Goal: Task Accomplishment & Management: Manage account settings

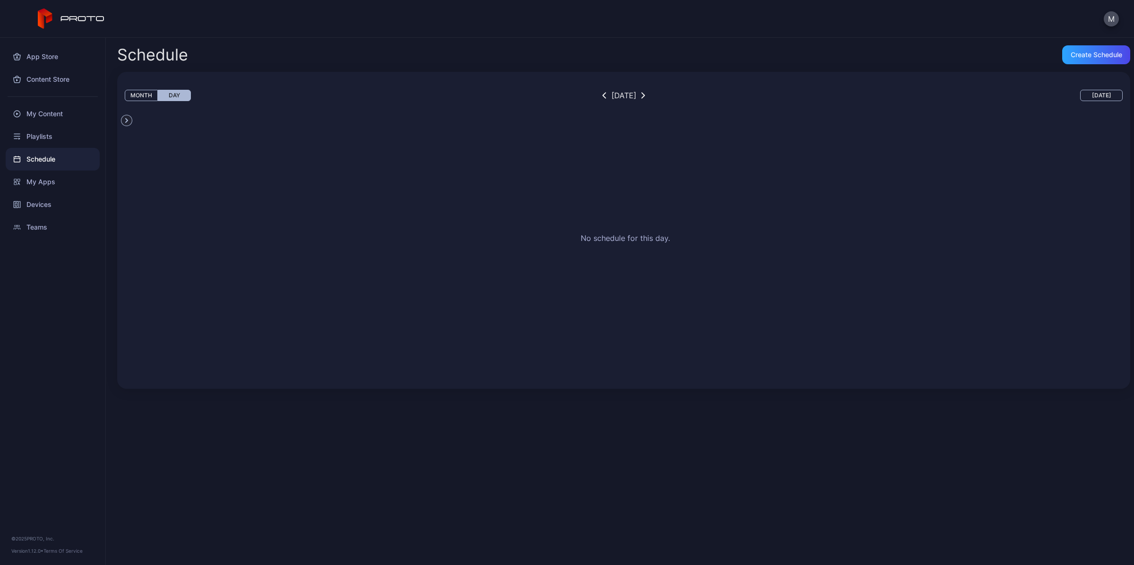
click at [65, 164] on div "Schedule" at bounding box center [53, 159] width 94 height 23
click at [1090, 60] on div "Create Schedule" at bounding box center [1097, 54] width 68 height 19
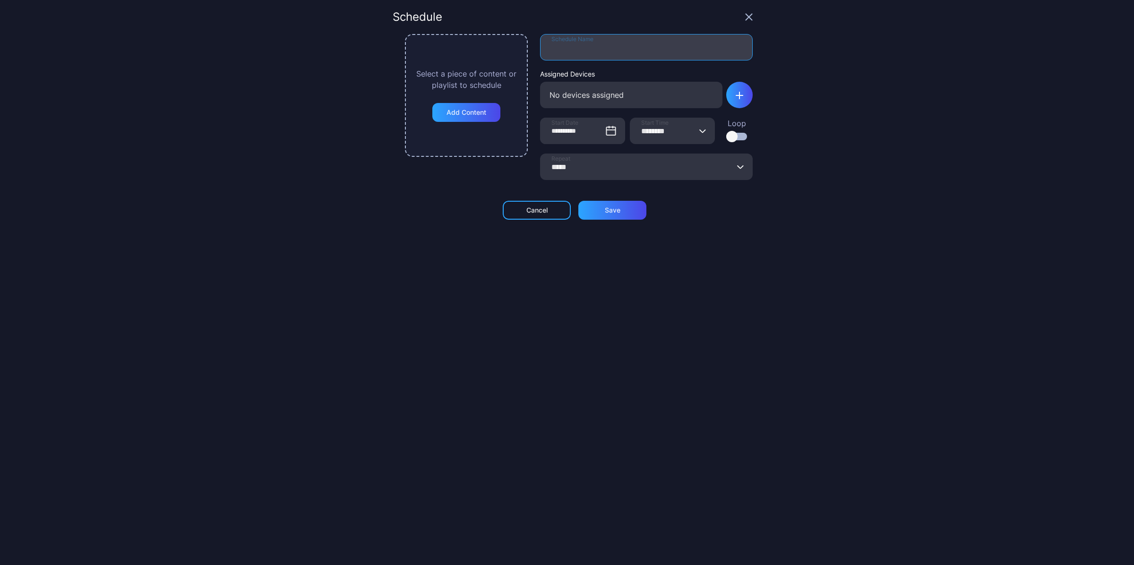
click at [648, 53] on input "Schedule Name" at bounding box center [646, 47] width 213 height 26
type input "******"
click at [684, 100] on div "No devices assigned" at bounding box center [631, 95] width 182 height 26
click at [736, 98] on icon "button" at bounding box center [740, 96] width 8 height 8
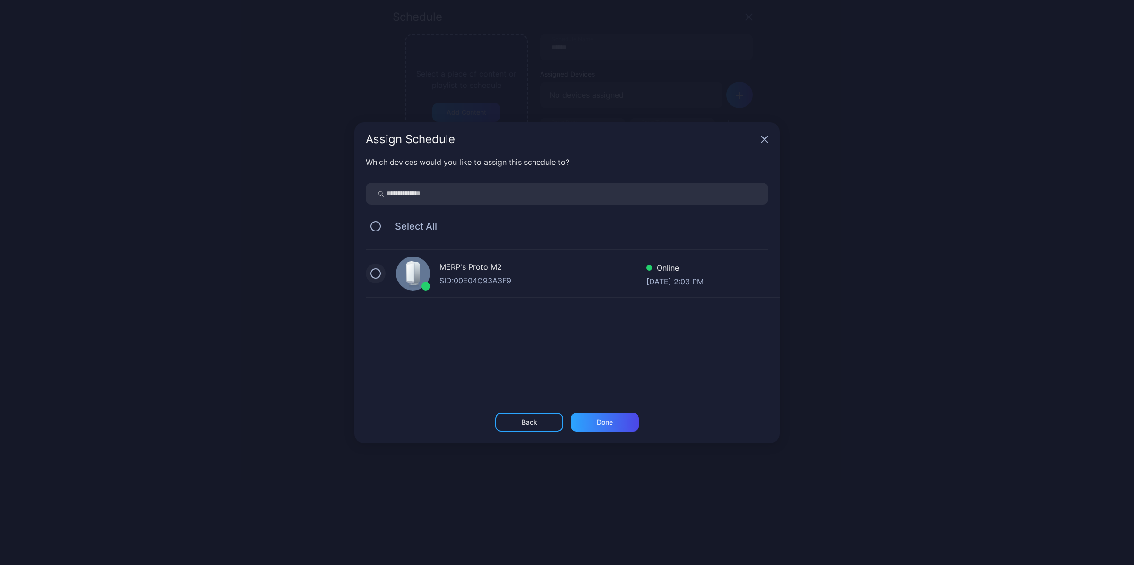
click at [372, 276] on button "button" at bounding box center [376, 273] width 10 height 10
click at [620, 421] on div "Done" at bounding box center [605, 422] width 68 height 19
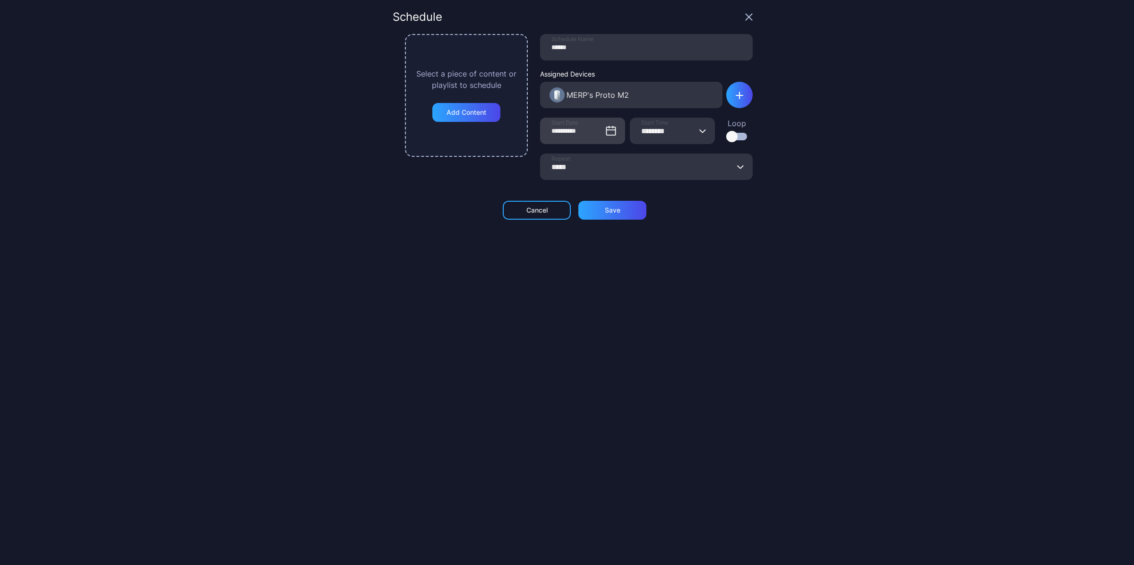
click at [606, 131] on icon at bounding box center [611, 130] width 11 height 11
click at [599, 131] on input "**********" at bounding box center [582, 131] width 85 height 26
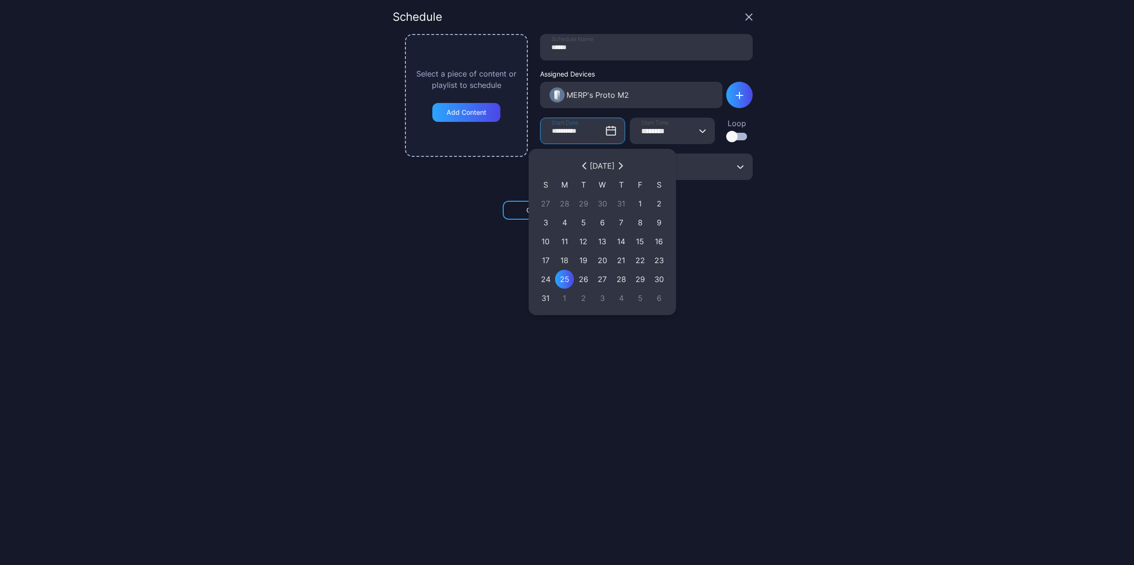
click at [569, 280] on div "25" at bounding box center [564, 279] width 9 height 11
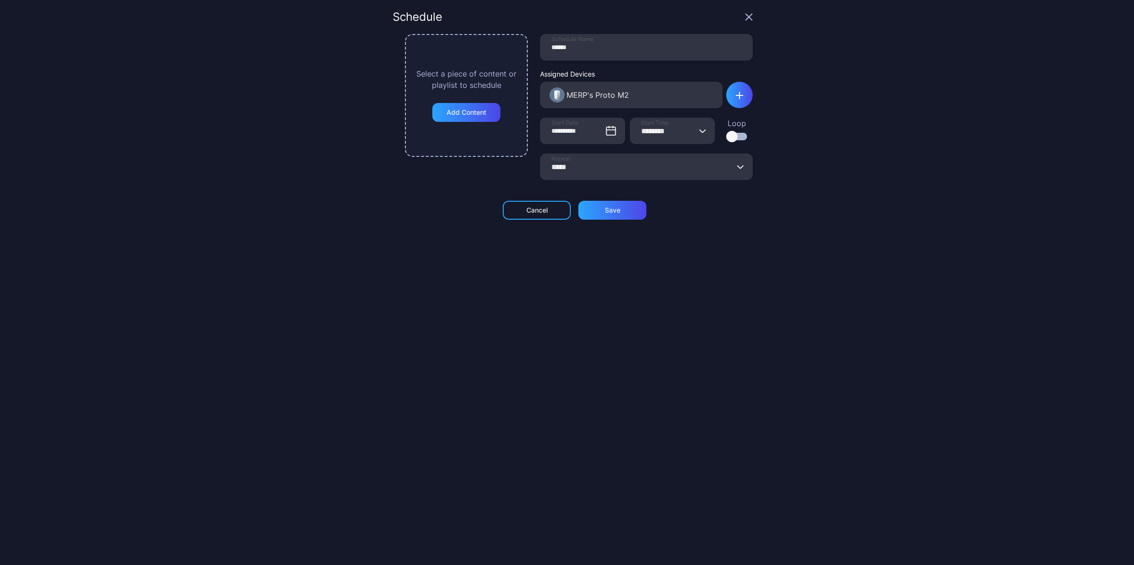
click at [729, 134] on div at bounding box center [737, 137] width 21 height 8
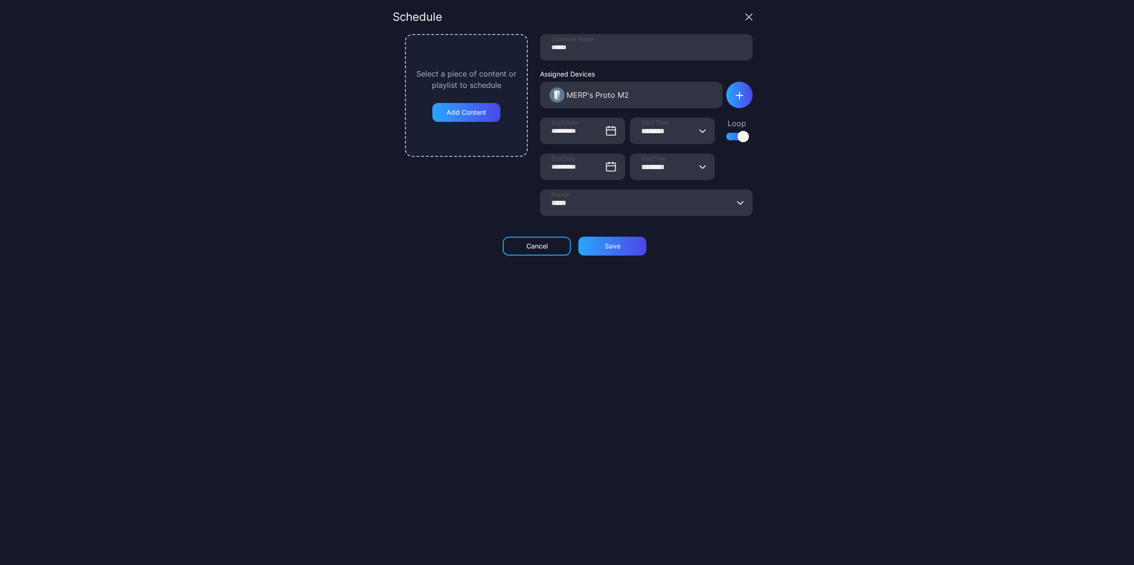
click at [699, 170] on button "******** End Time" at bounding box center [703, 167] width 8 height 26
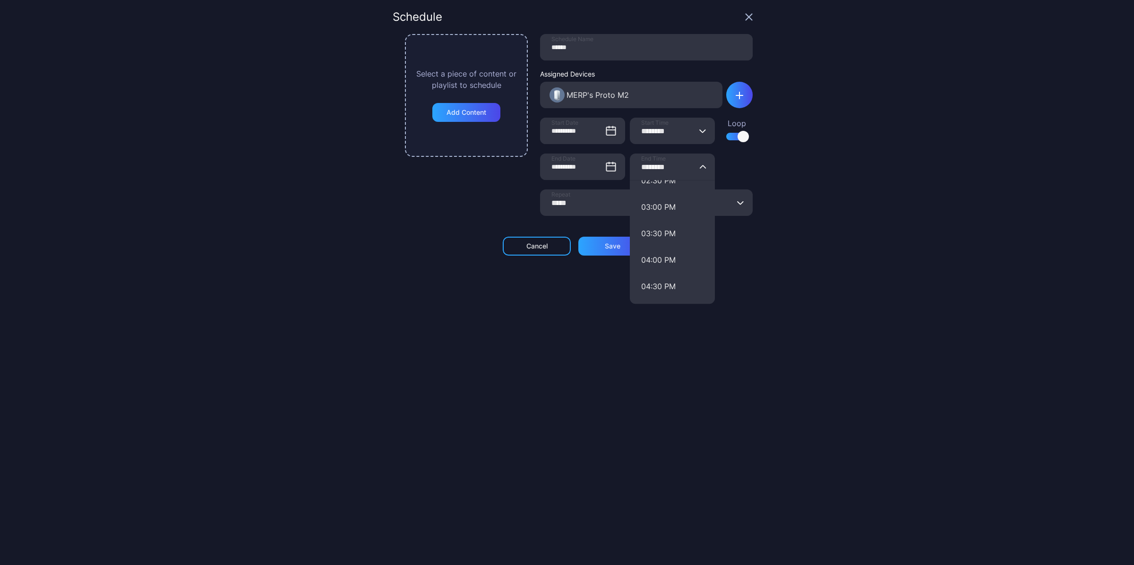
scroll to position [768, 0]
click at [662, 218] on button "03:00 PM" at bounding box center [672, 219] width 85 height 26
type input "********"
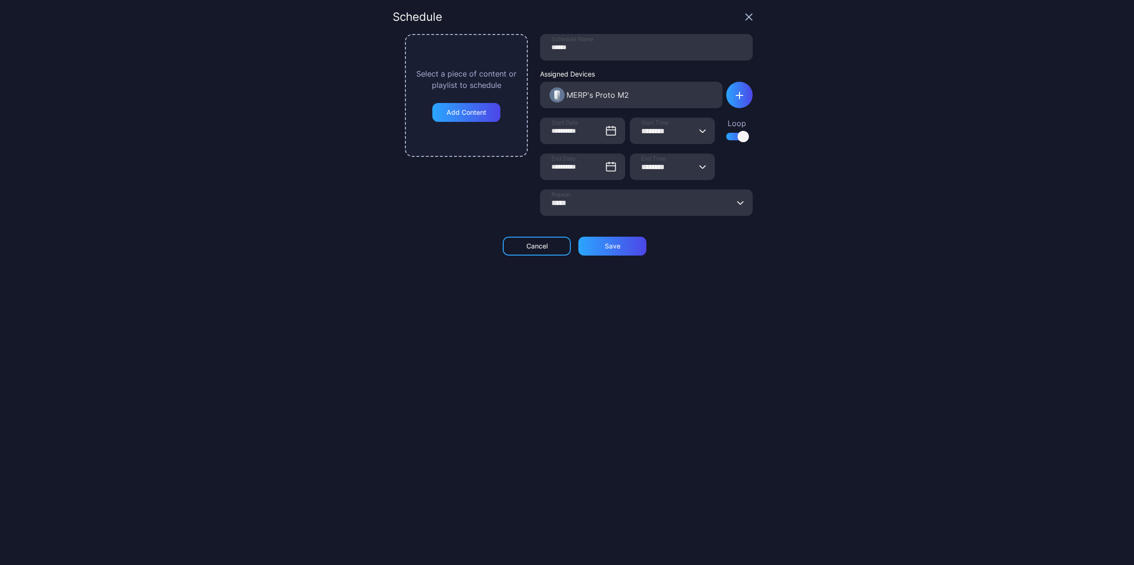
click at [783, 264] on div "**********" at bounding box center [567, 282] width 1134 height 565
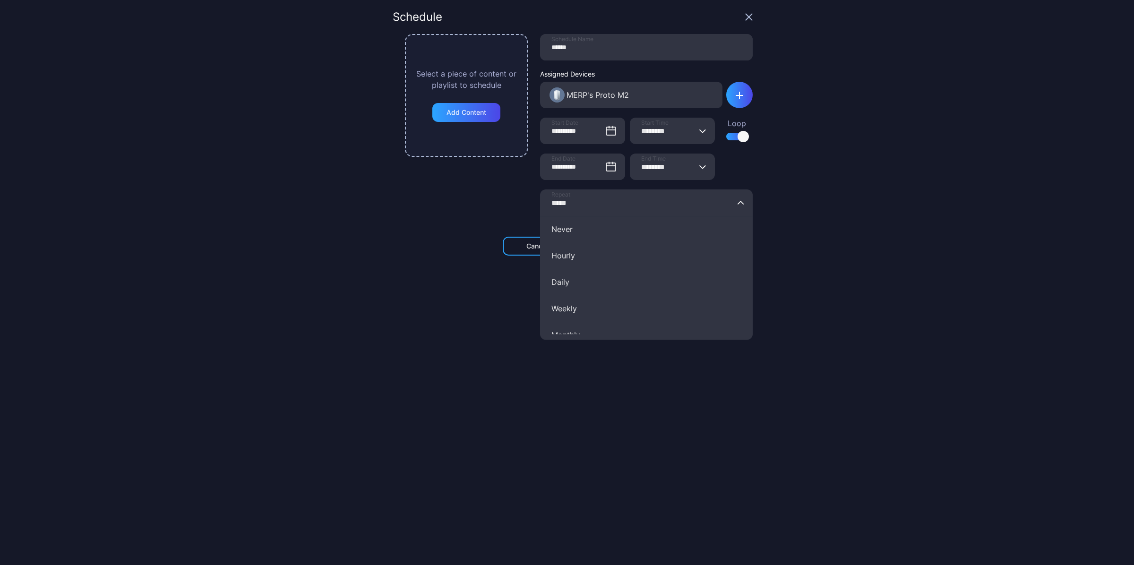
click at [579, 207] on input "*****" at bounding box center [646, 203] width 213 height 26
click at [415, 217] on form "**********" at bounding box center [573, 129] width 360 height 191
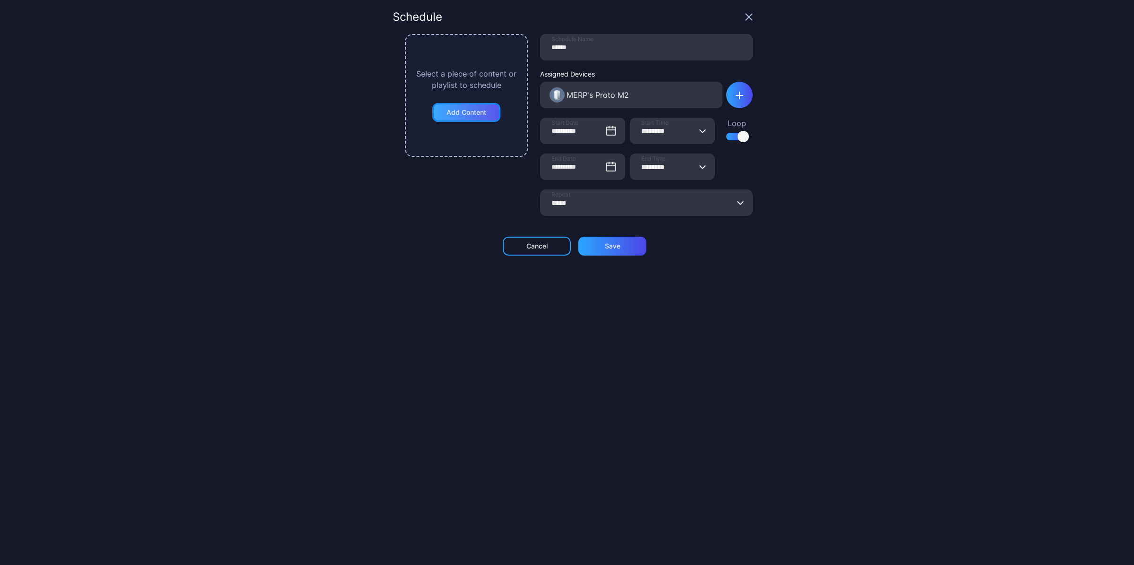
click at [461, 119] on div "Add Content" at bounding box center [467, 112] width 68 height 19
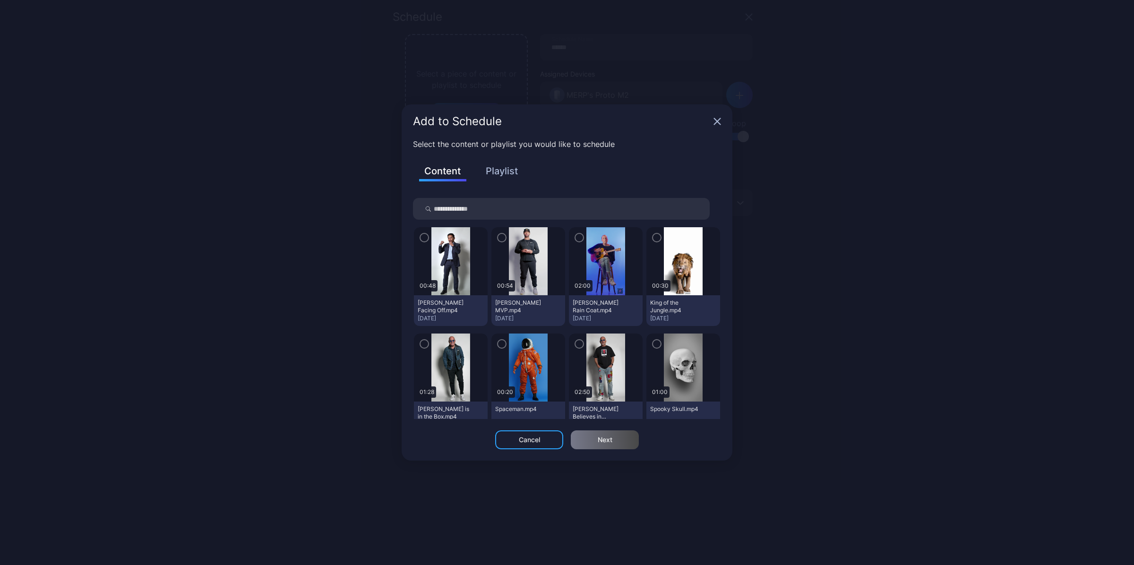
click at [653, 239] on icon "button" at bounding box center [657, 238] width 8 height 10
click at [423, 339] on icon "button" at bounding box center [425, 344] width 8 height 10
click at [653, 237] on icon "button" at bounding box center [657, 238] width 8 height 10
click at [601, 446] on div "Next" at bounding box center [605, 440] width 68 height 19
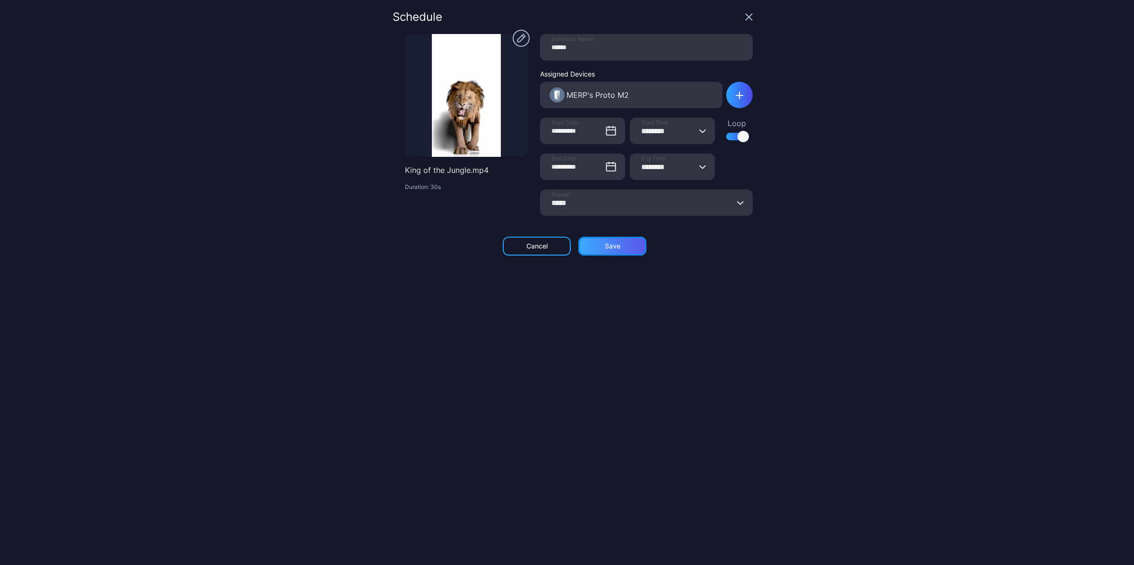
click at [629, 249] on div "Save" at bounding box center [613, 246] width 68 height 19
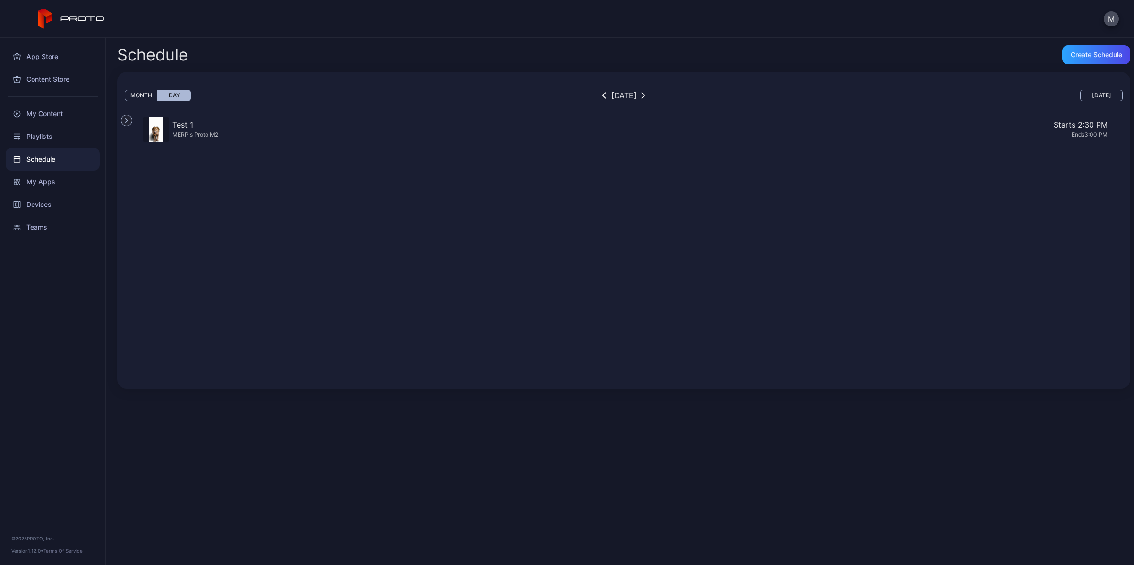
click at [124, 121] on icon "button" at bounding box center [126, 120] width 11 height 11
click at [211, 124] on button "button" at bounding box center [206, 122] width 17 height 13
click at [796, 122] on div "Starts 2:30 PM" at bounding box center [665, 124] width 886 height 11
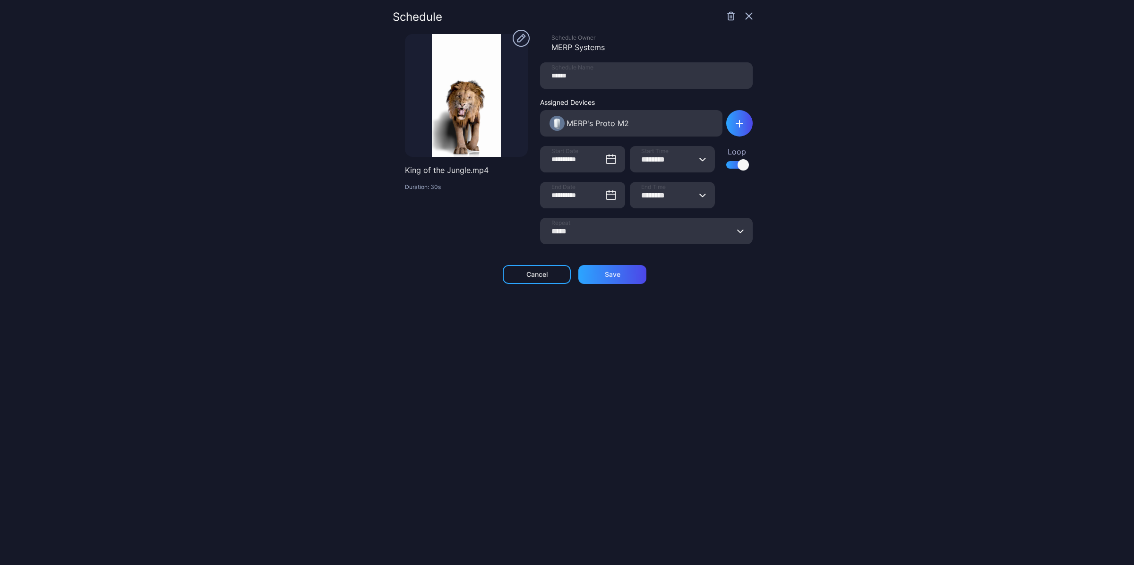
click at [728, 14] on icon "button" at bounding box center [731, 14] width 7 height 0
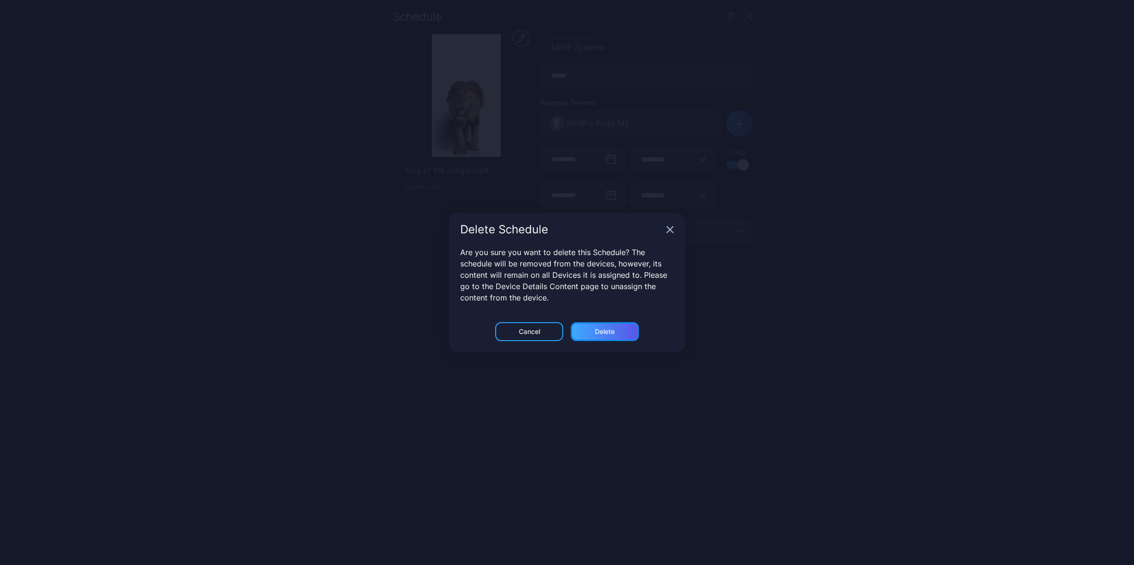
click at [614, 328] on div "Delete" at bounding box center [605, 332] width 20 height 8
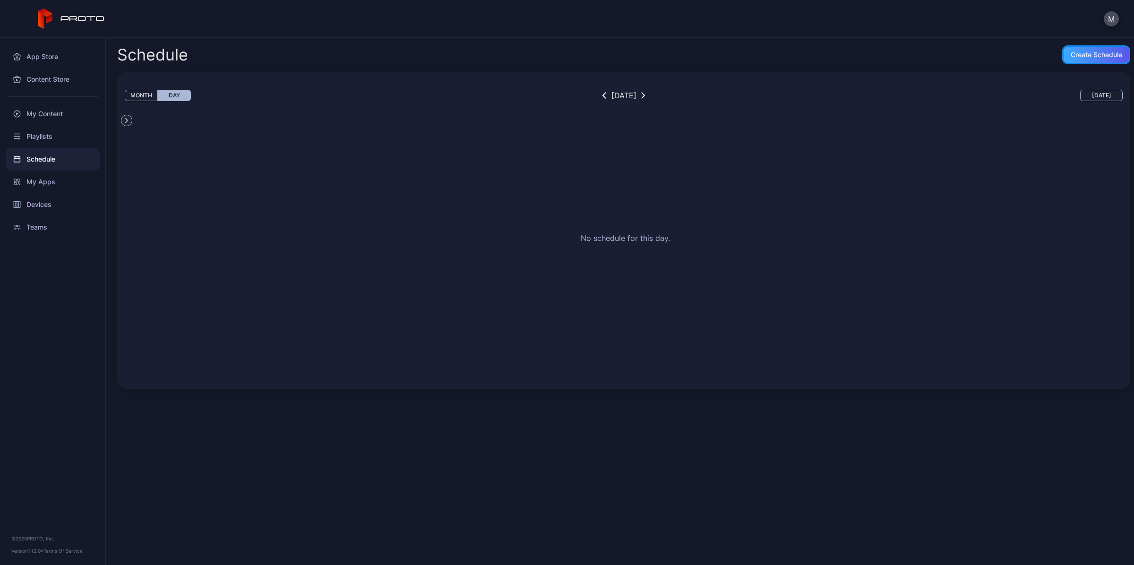
click at [1066, 62] on div "Create Schedule" at bounding box center [1097, 54] width 68 height 19
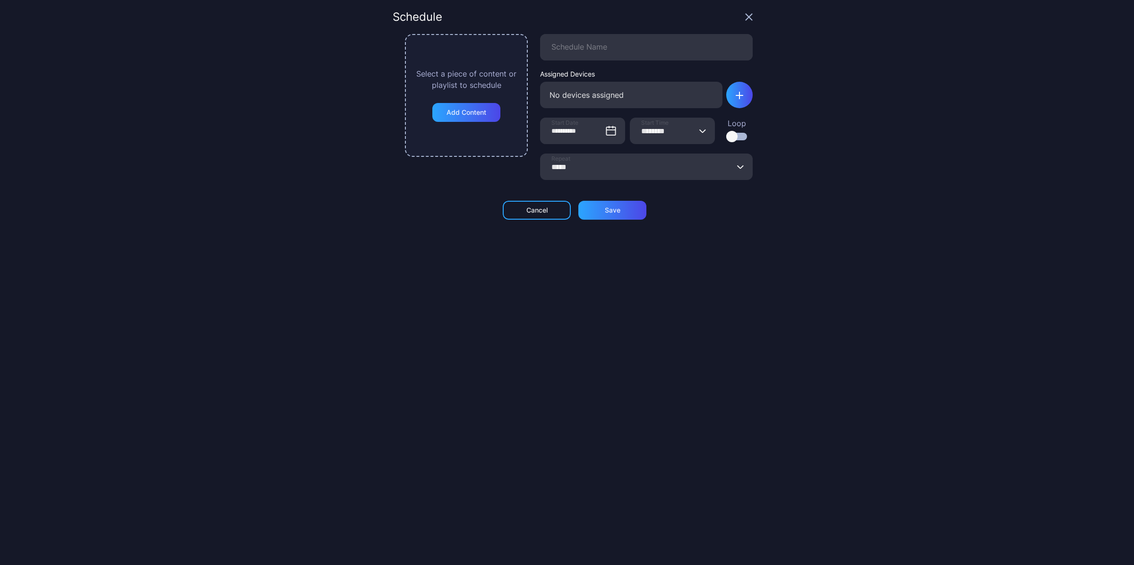
click at [745, 14] on icon "button" at bounding box center [749, 17] width 8 height 8
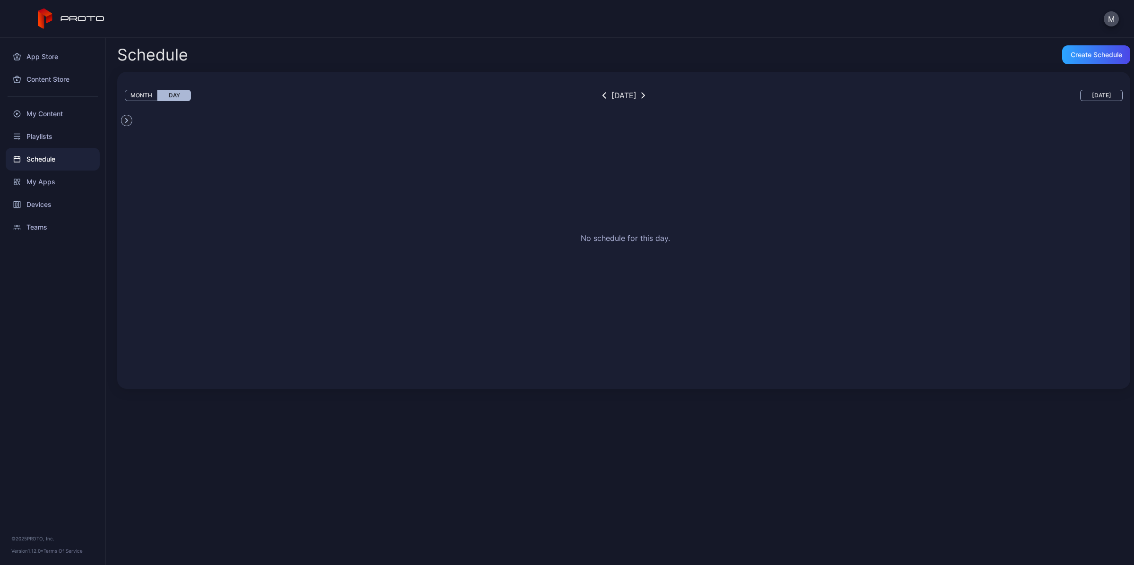
click at [38, 161] on div "Schedule" at bounding box center [53, 159] width 94 height 23
click at [43, 182] on div "My Apps" at bounding box center [53, 182] width 94 height 23
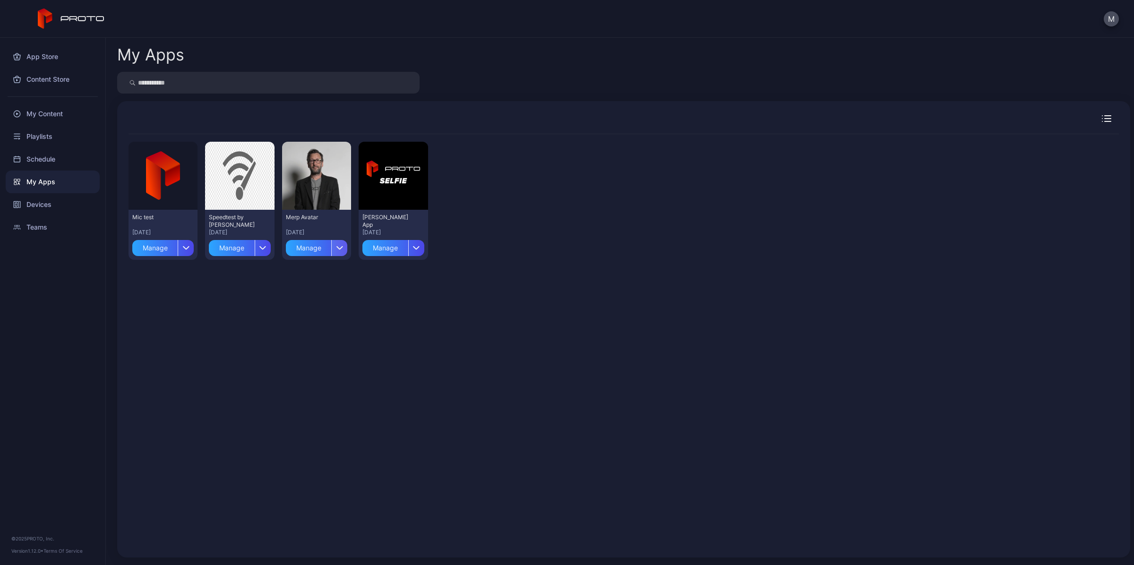
click at [338, 244] on div "button" at bounding box center [339, 248] width 16 height 16
click at [613, 367] on div "Preview Mic test [DATE] Manage Preview Speedtest by Ookla [DATE] Manage Preview…" at bounding box center [624, 340] width 991 height 412
click at [396, 350] on div "Preview Mic test [DATE] Manage Preview Speedtest by Ookla [DATE] Manage Preview…" at bounding box center [624, 340] width 991 height 412
